Goal: Information Seeking & Learning: Find specific fact

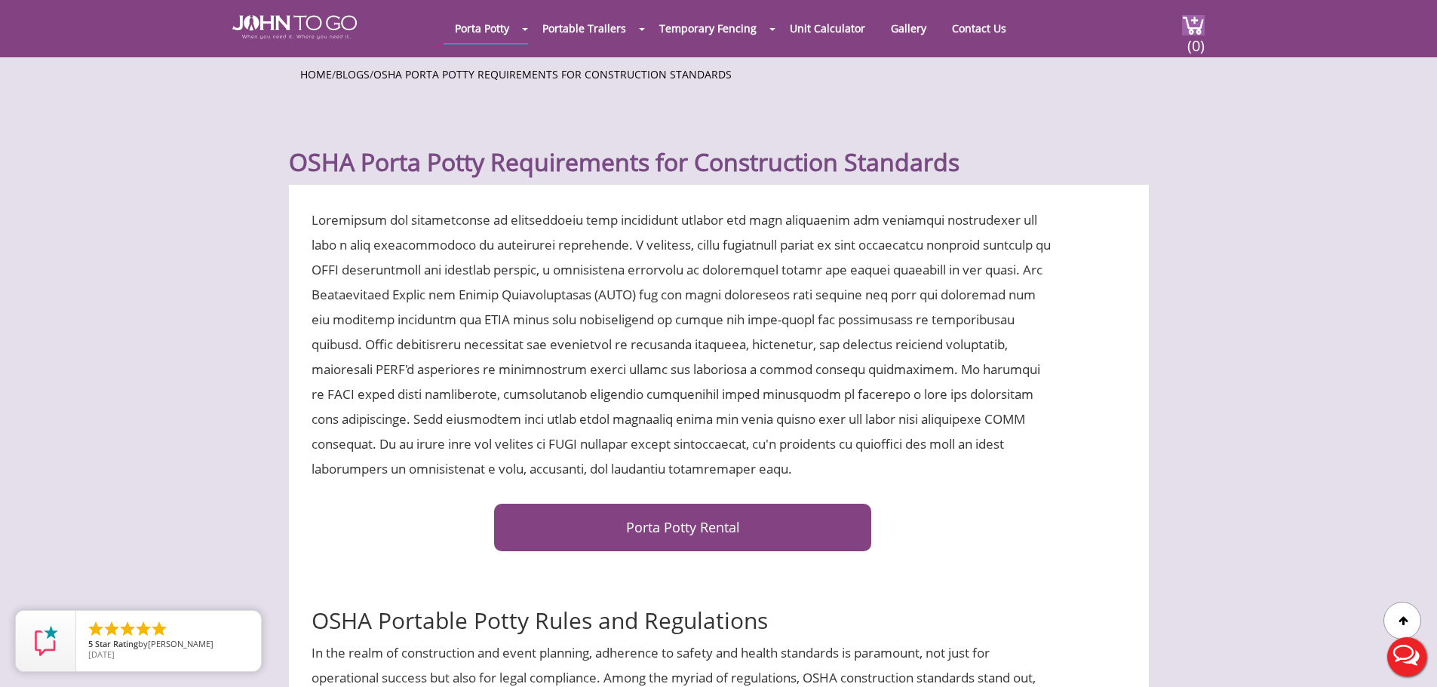
scroll to position [377, 0]
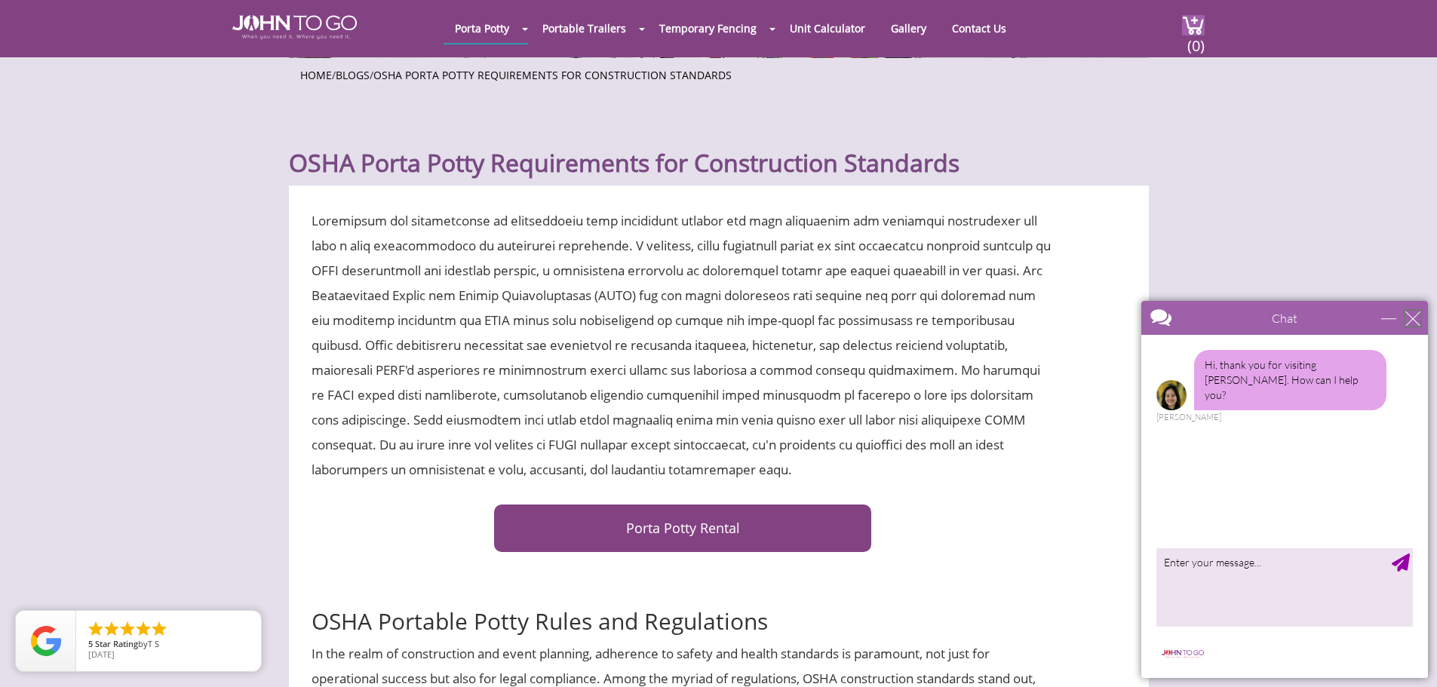
click at [1412, 315] on div "close" at bounding box center [1413, 318] width 15 height 15
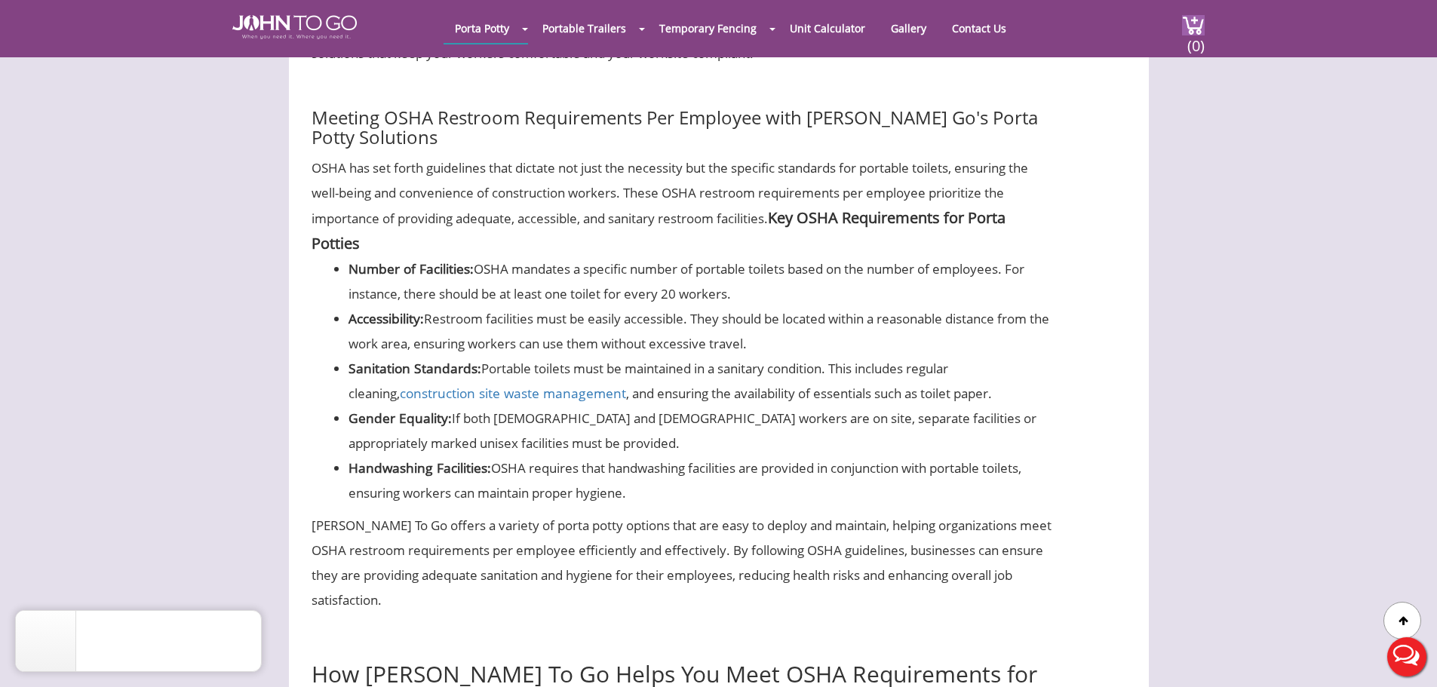
scroll to position [4225, 0]
click at [759, 306] on li "Number of Facilities: OSHA mandates a specific number of portable toilets based…" at bounding box center [702, 281] width 706 height 50
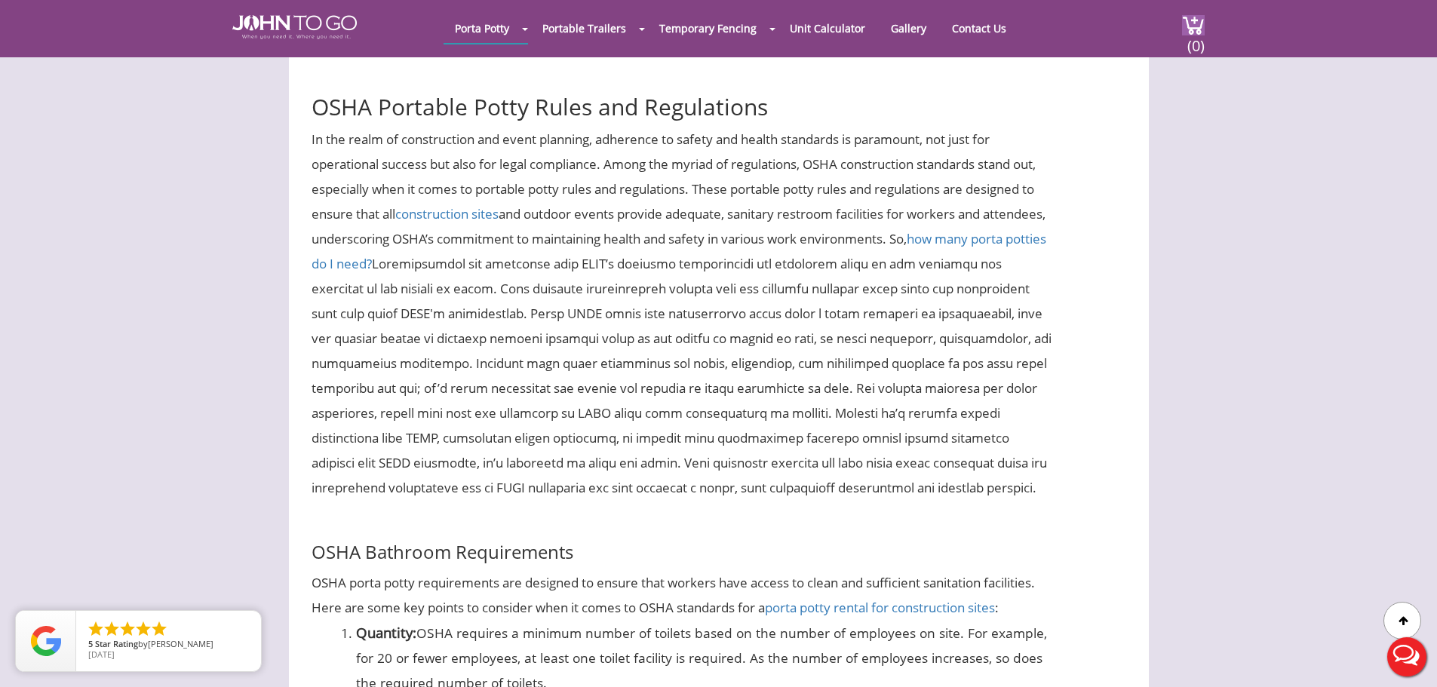
scroll to position [905, 0]
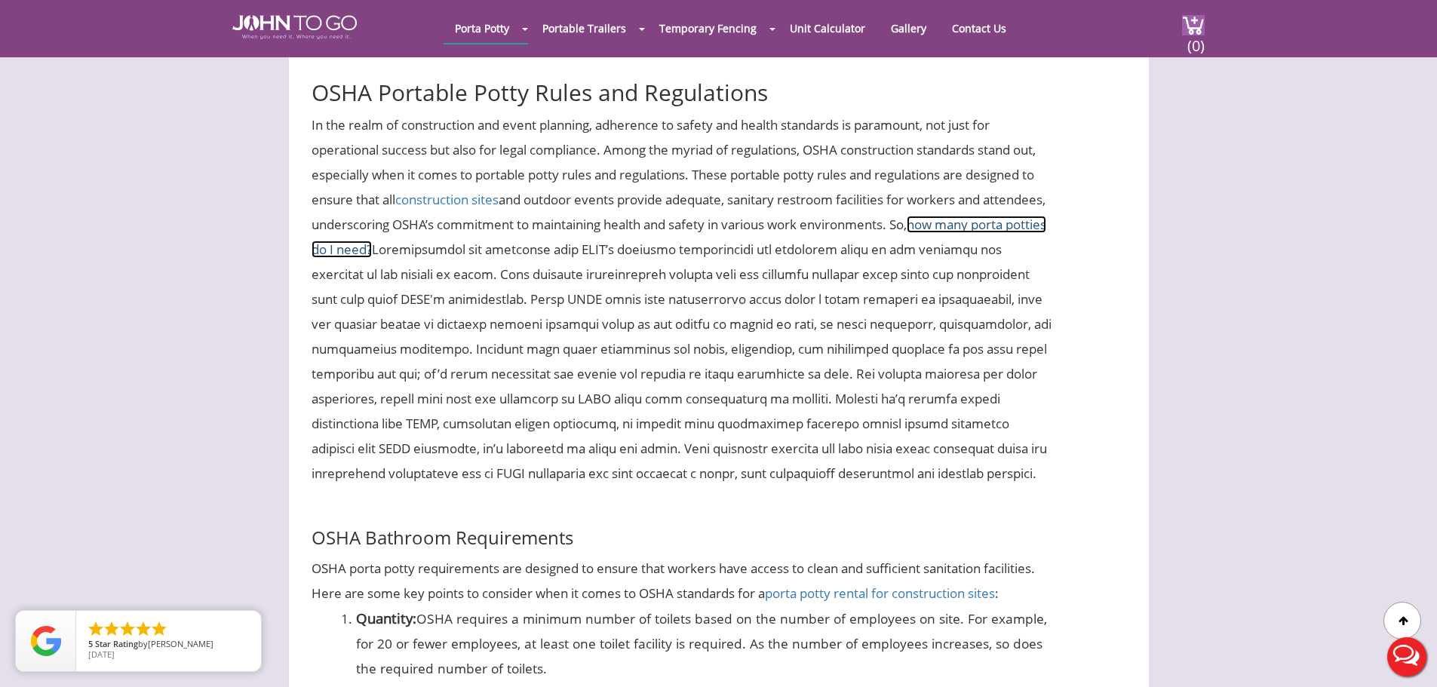
click at [412, 249] on link "how many porta potties do I need?" at bounding box center [679, 237] width 735 height 42
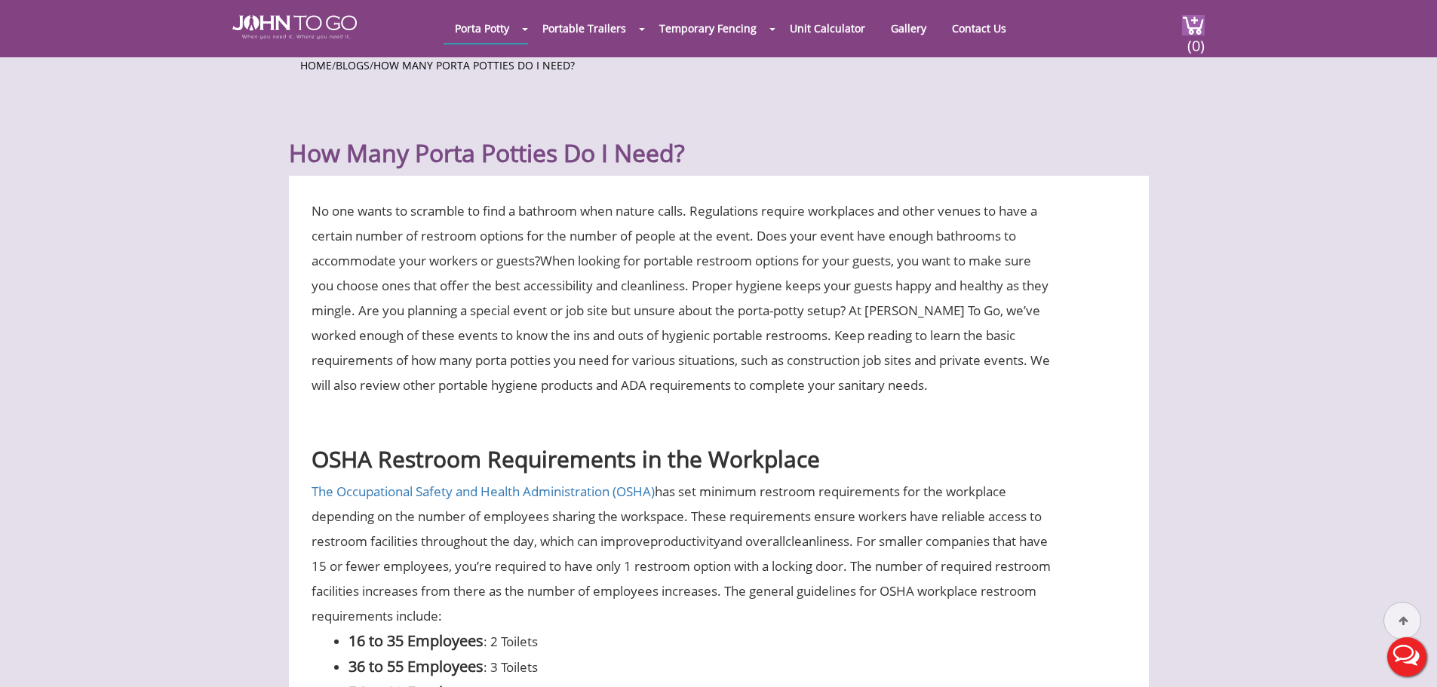
scroll to position [453, 0]
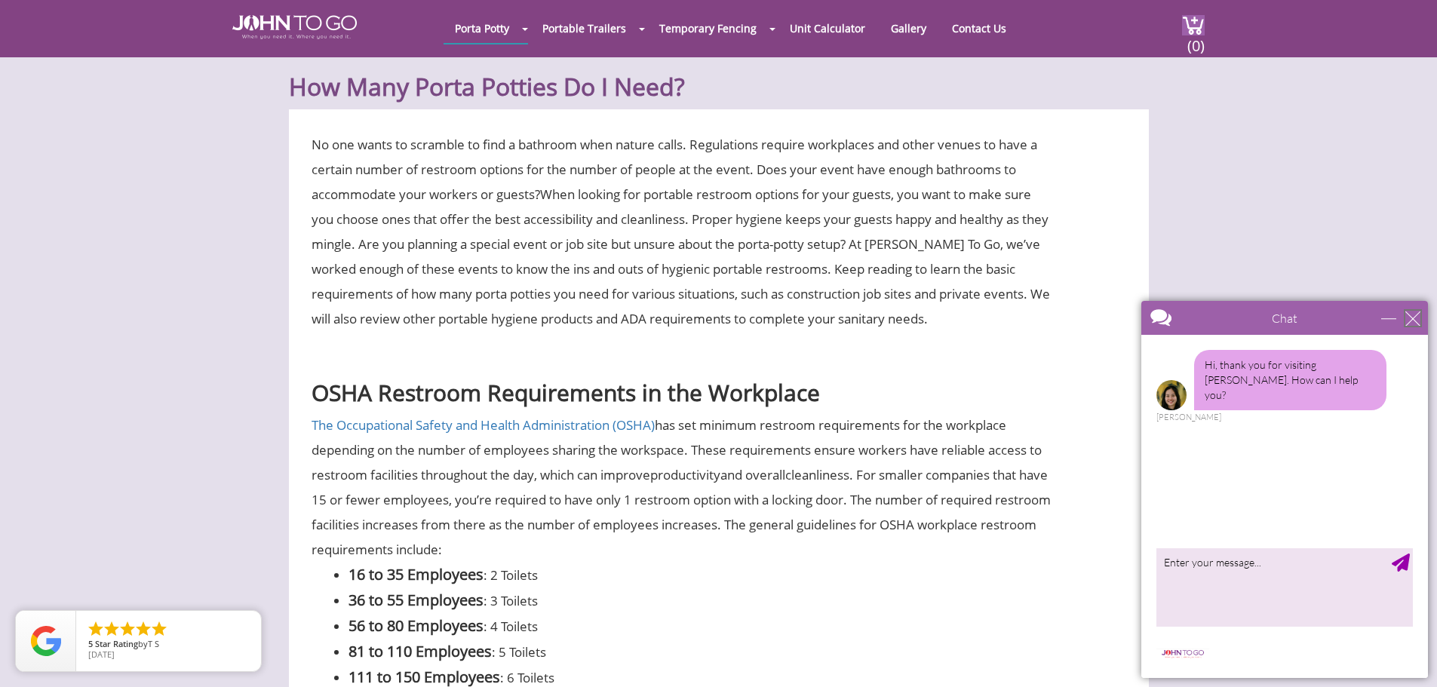
click at [1412, 313] on div "close" at bounding box center [1413, 318] width 15 height 15
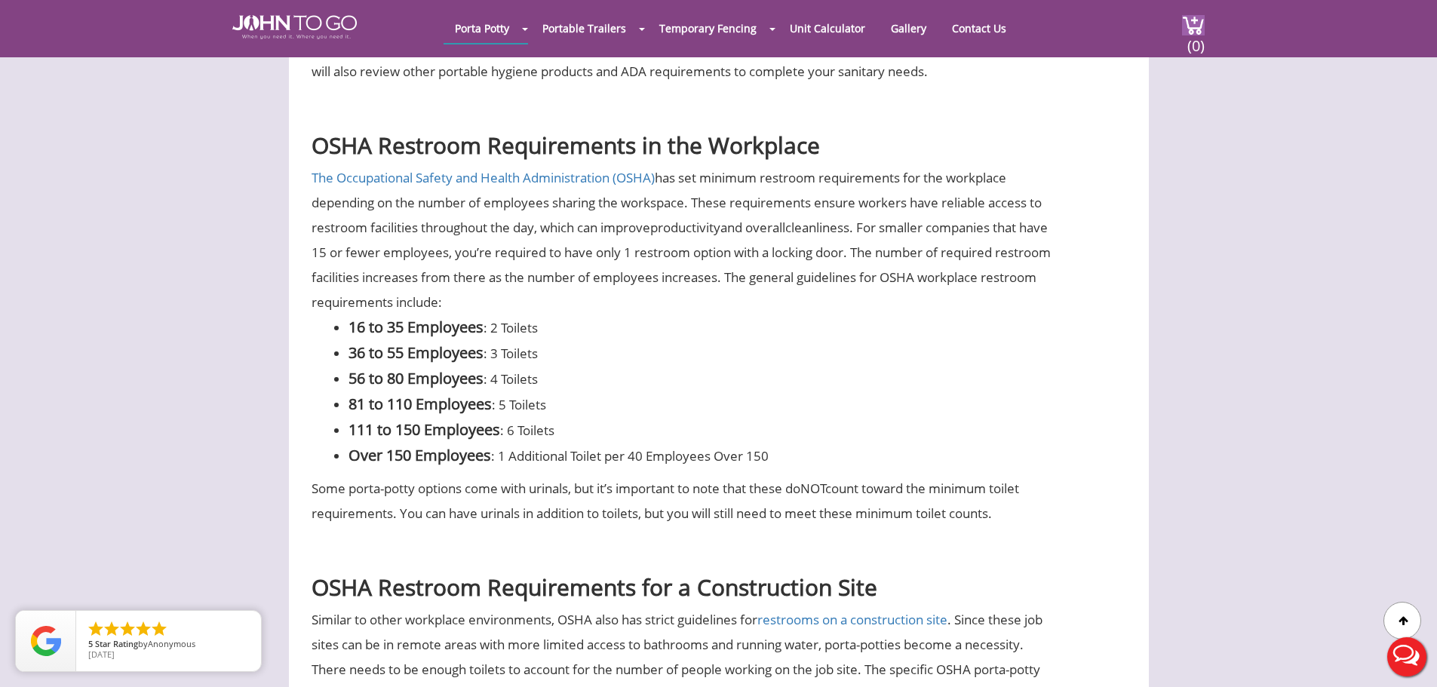
scroll to position [679, 0]
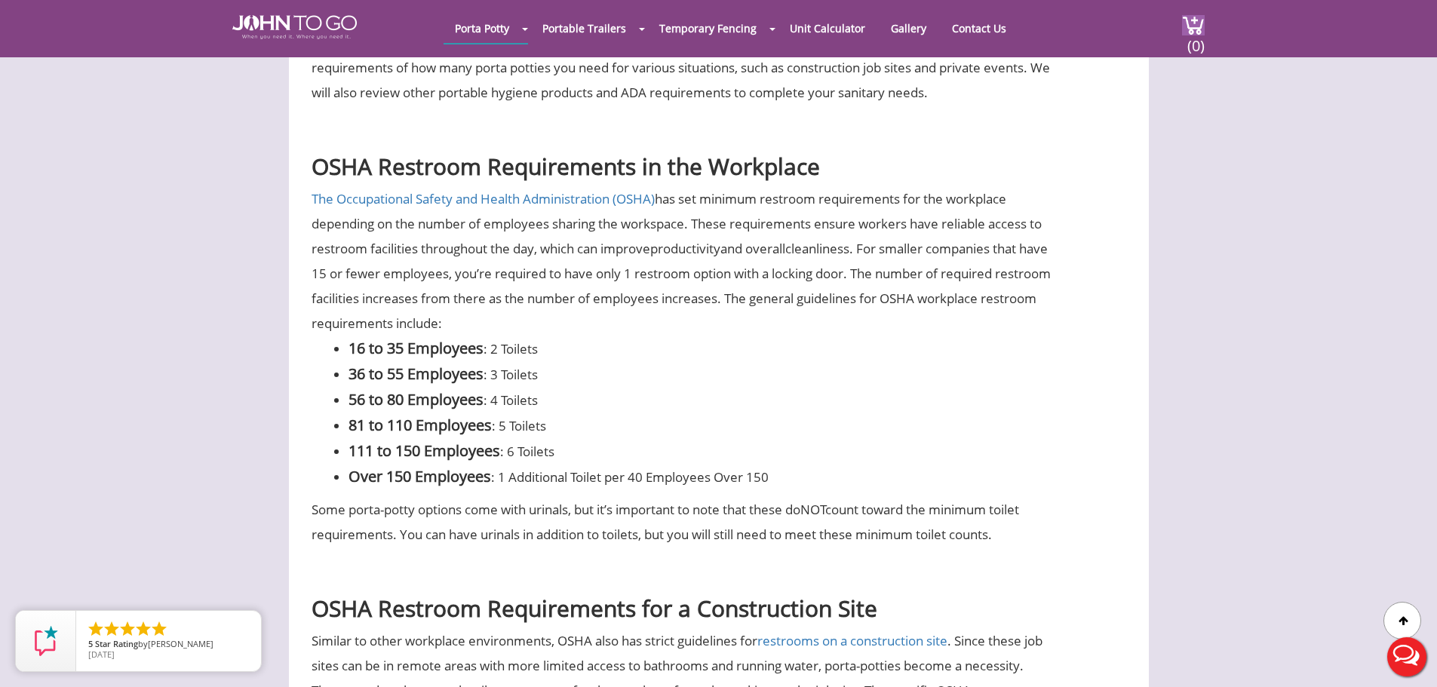
click at [682, 413] on li "81 to 110 Employees : 5 Toilets" at bounding box center [702, 426] width 706 height 26
click at [690, 450] on li "111 to 150 Employees : 6 Toilets" at bounding box center [702, 451] width 706 height 26
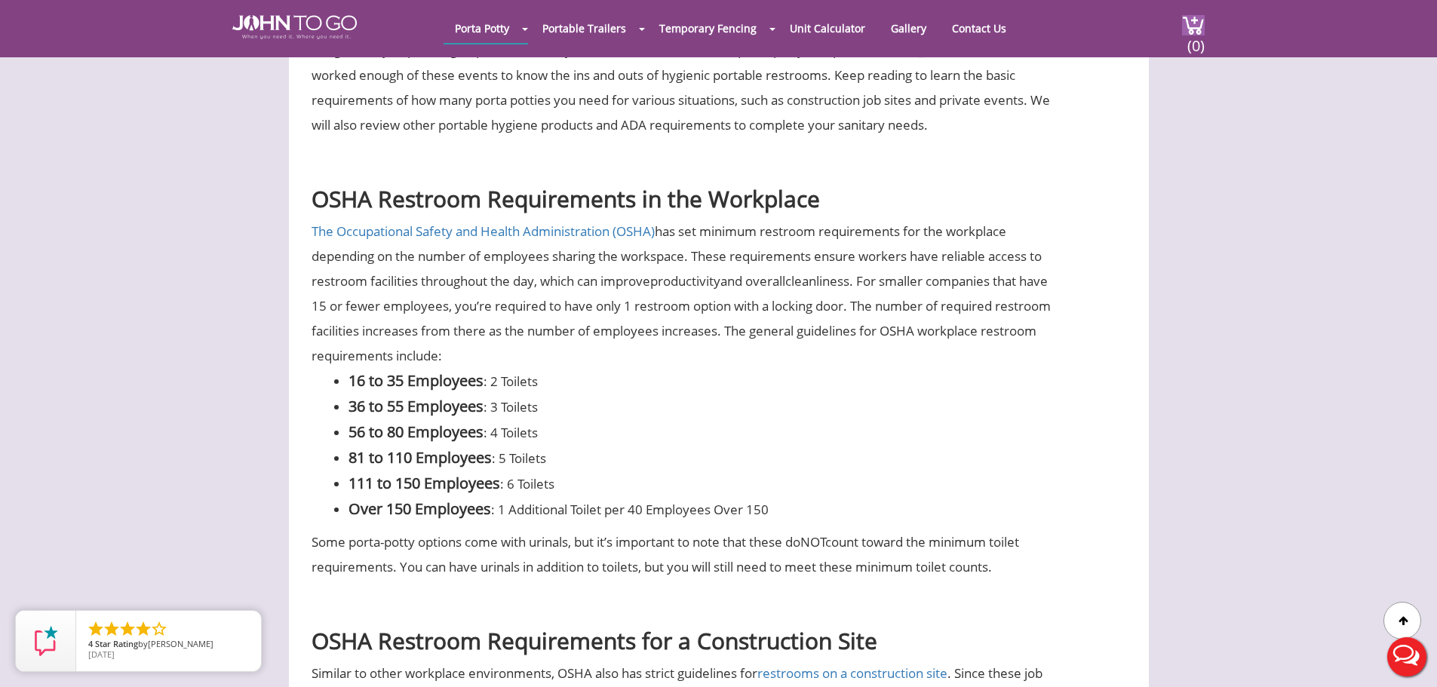
scroll to position [604, 0]
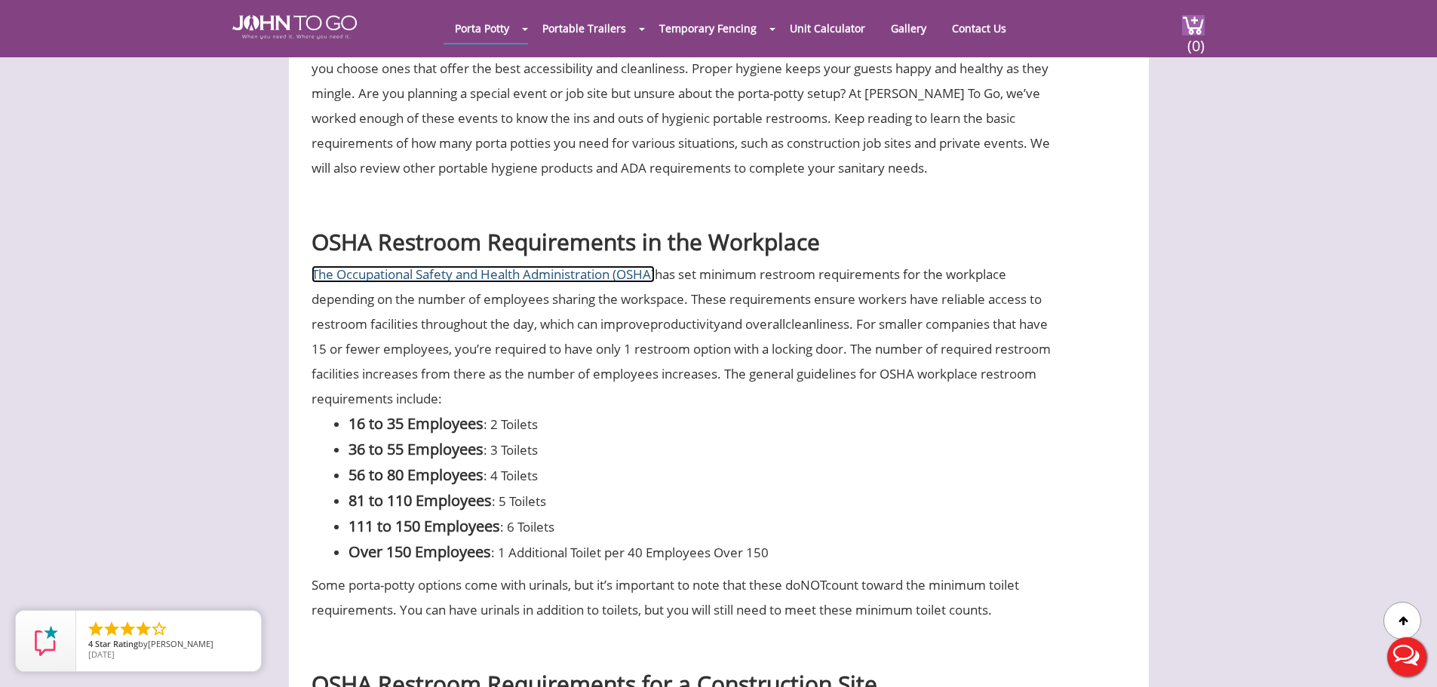
click at [478, 273] on link "The Occupational Safety and Health Administration (OSHA)" at bounding box center [483, 274] width 343 height 17
